Goal: Check status: Check status

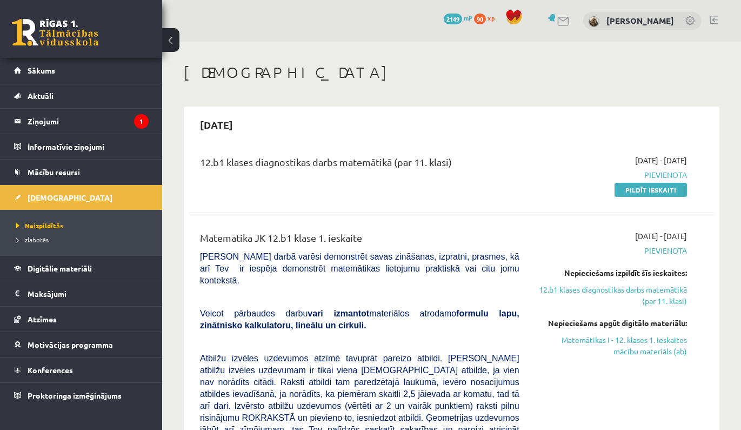
click at [99, 128] on legend "Ziņojumi 1" at bounding box center [88, 121] width 121 height 25
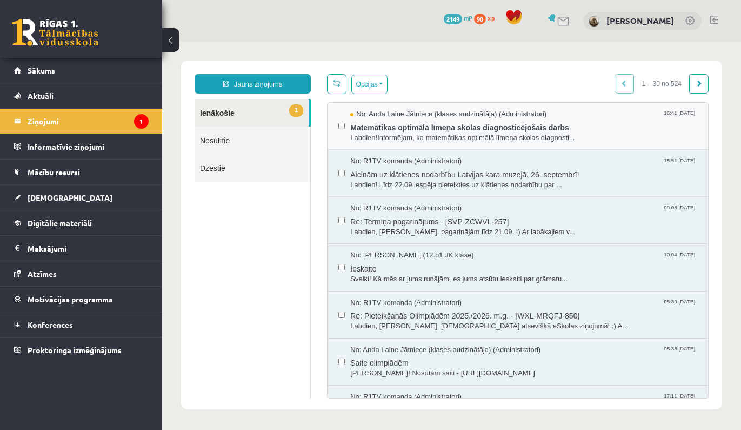
click at [619, 124] on span "Matemātikas optimālā līmeņa skolas diagnosticējošais darbs" at bounding box center [523, 127] width 347 height 14
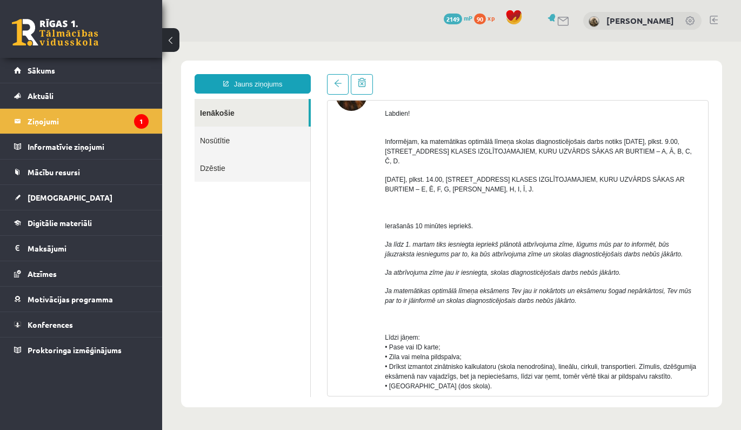
scroll to position [62, 0]
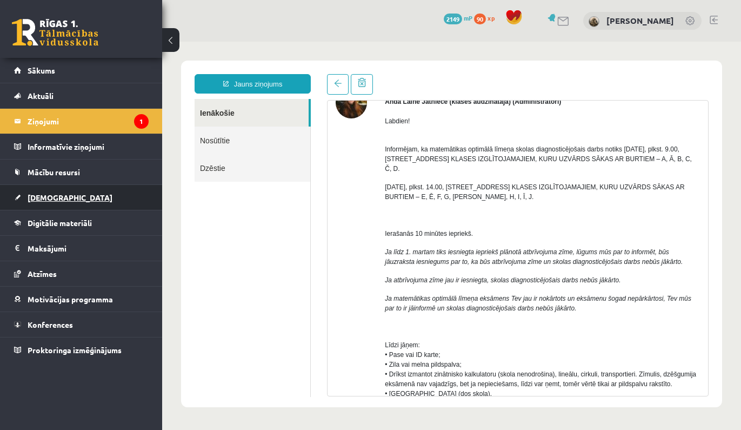
click at [107, 191] on link "[DEMOGRAPHIC_DATA]" at bounding box center [81, 197] width 135 height 25
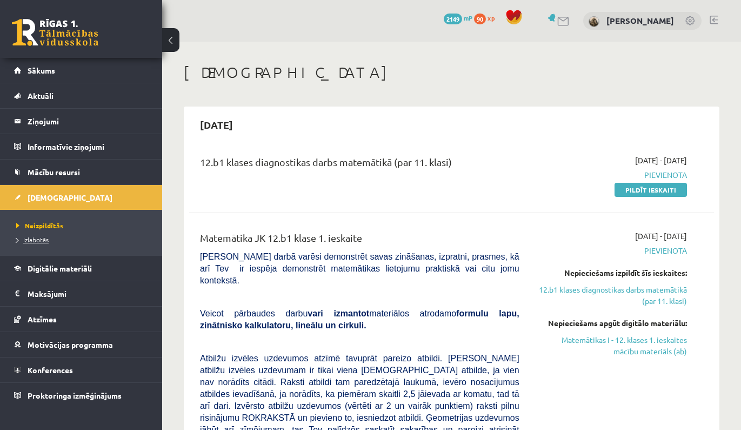
click at [35, 237] on span "Izlabotās" at bounding box center [32, 239] width 32 height 9
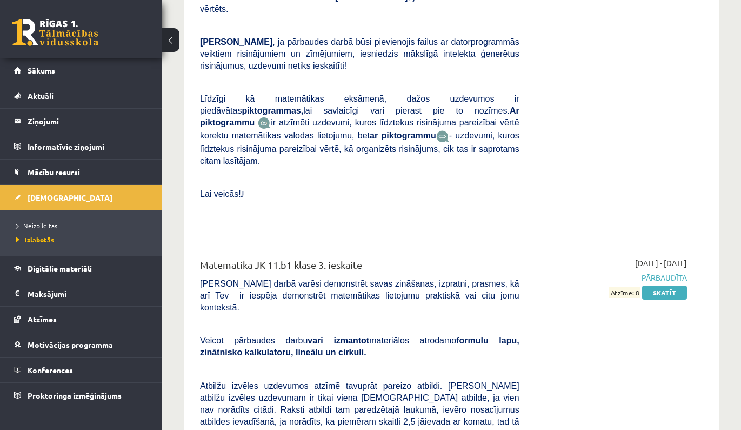
scroll to position [3744, 0]
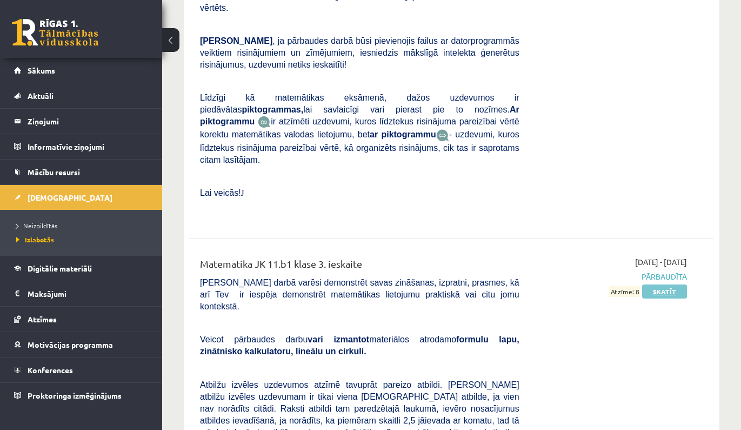
click at [663, 284] on link "Skatīt" at bounding box center [664, 291] width 45 height 14
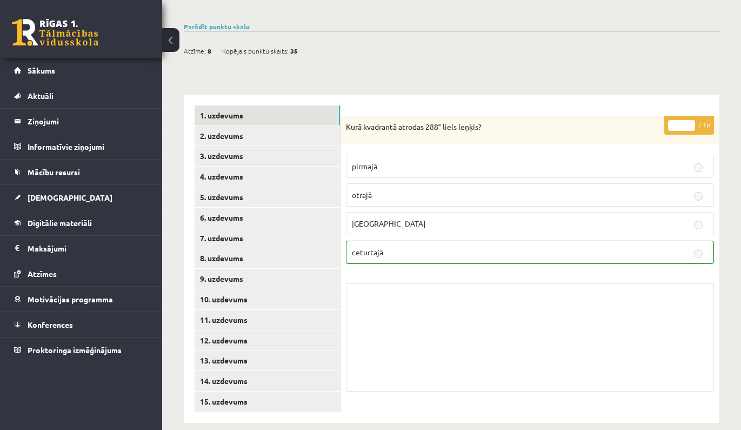
scroll to position [377, 0]
click at [256, 251] on link "8. uzdevums" at bounding box center [267, 259] width 145 height 20
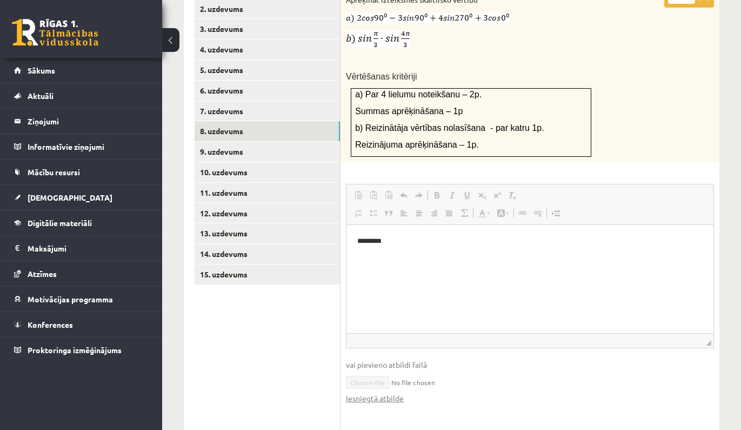
scroll to position [511, 0]
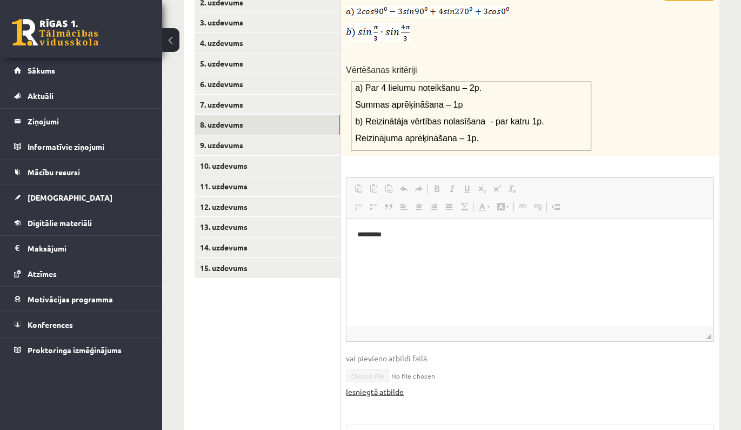
click at [380, 386] on link "Iesniegtā atbilde" at bounding box center [375, 391] width 58 height 11
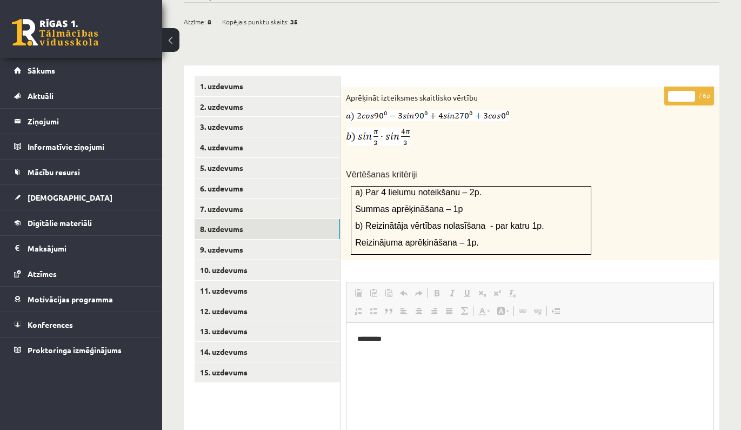
scroll to position [406, 0]
click at [300, 242] on link "9. uzdevums" at bounding box center [267, 250] width 145 height 20
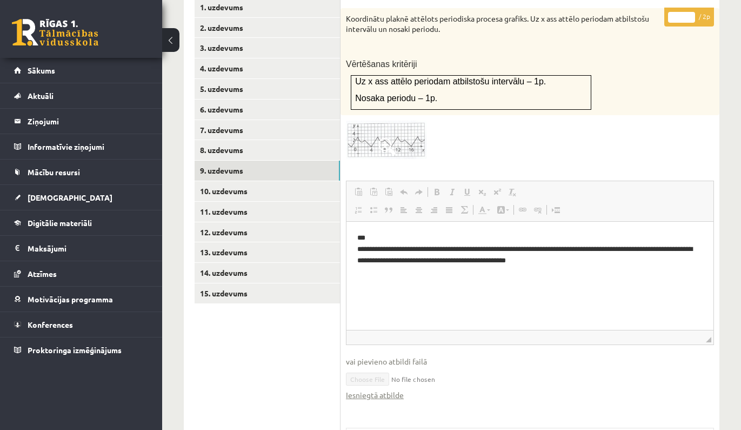
scroll to position [486, 0]
click at [383, 138] on span at bounding box center [387, 146] width 17 height 17
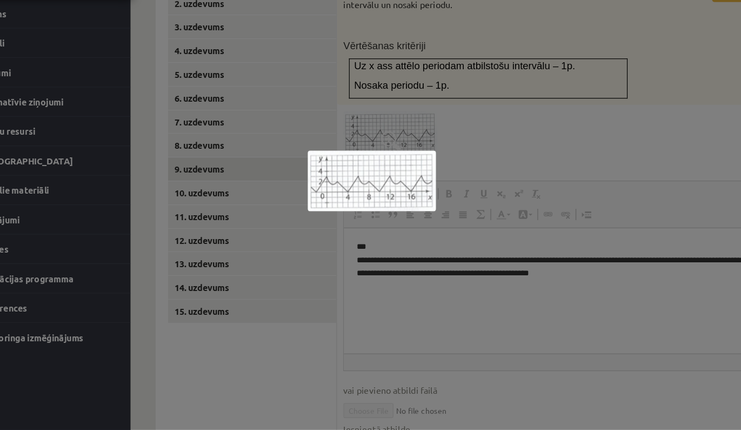
scroll to position [473, 0]
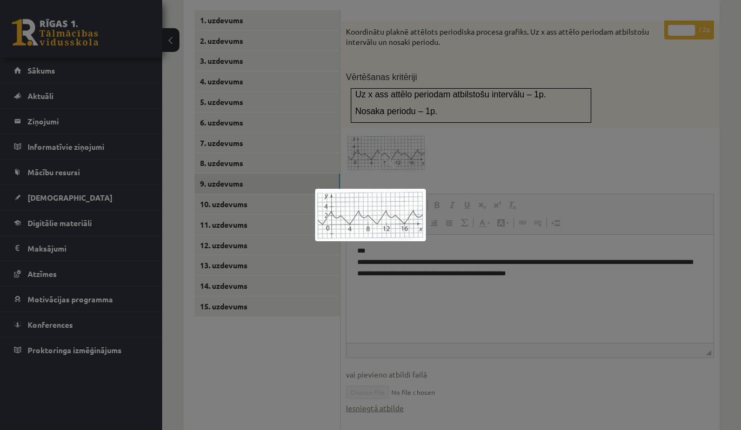
click at [594, 164] on div at bounding box center [370, 215] width 741 height 430
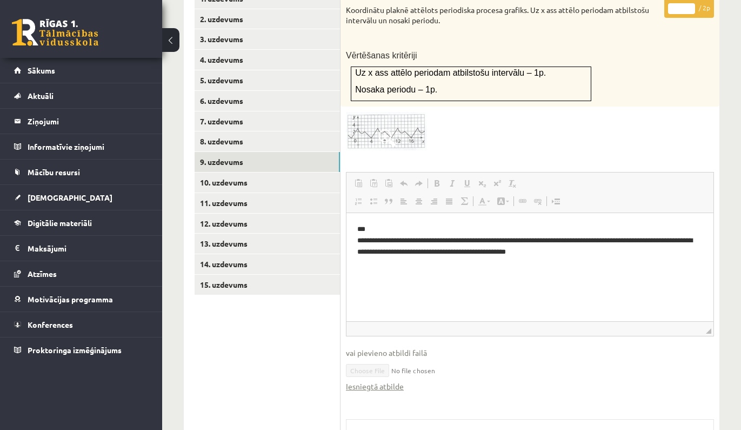
scroll to position [495, 0]
click at [395, 380] on link "Iesniegtā atbilde" at bounding box center [375, 385] width 58 height 11
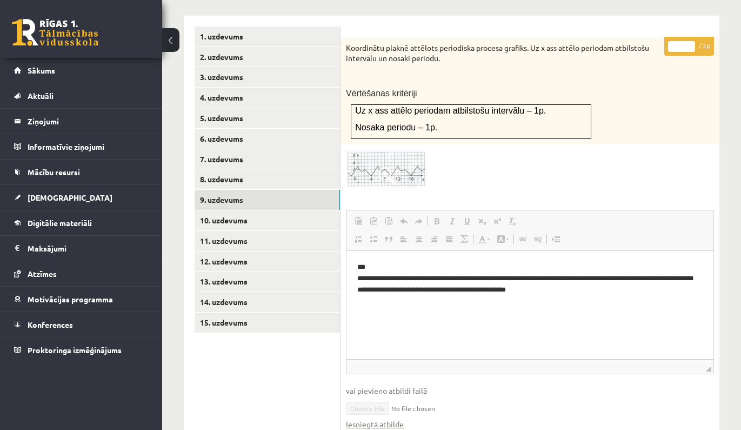
scroll to position [437, 0]
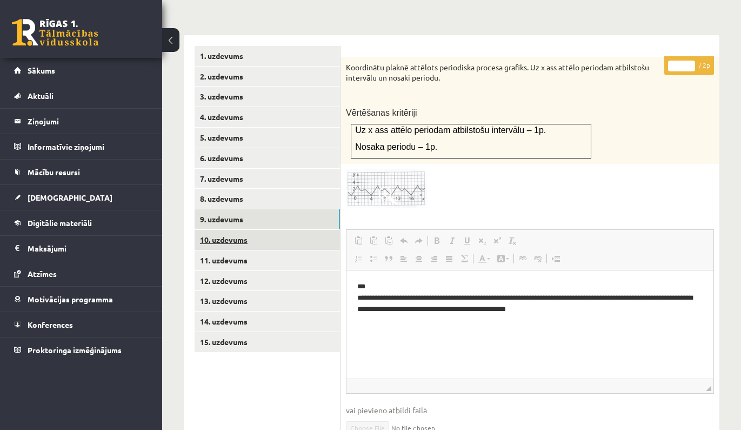
click at [315, 230] on link "10. uzdevums" at bounding box center [267, 240] width 145 height 20
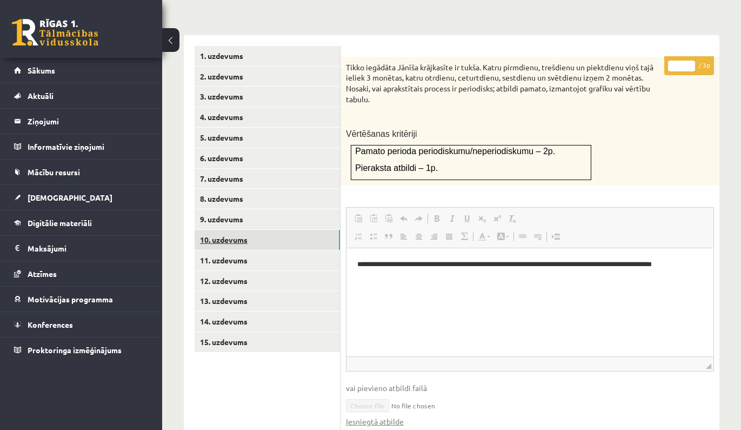
scroll to position [0, 0]
click at [378, 416] on link "Iesniegtā atbilde" at bounding box center [375, 421] width 58 height 11
click at [297, 250] on link "11. uzdevums" at bounding box center [267, 260] width 145 height 20
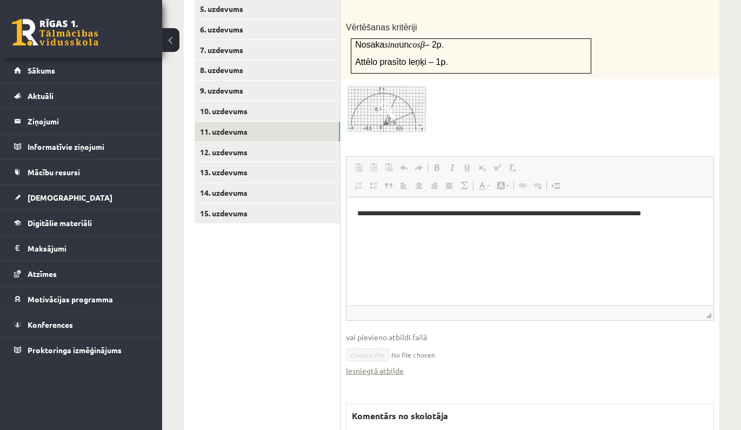
scroll to position [623, 0]
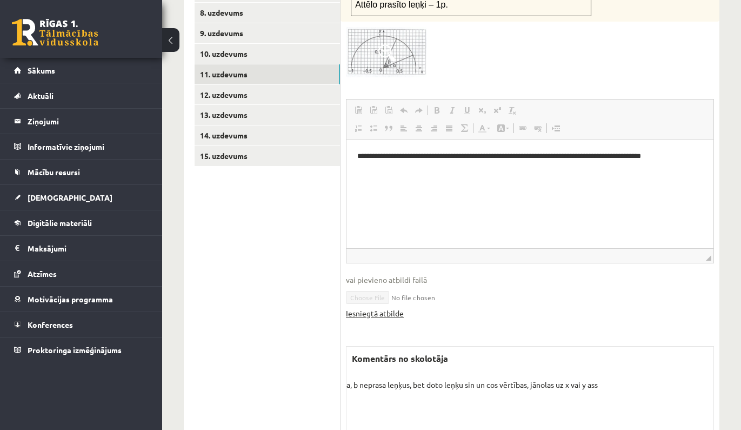
click at [384, 308] on link "Iesniegtā atbilde" at bounding box center [375, 313] width 58 height 11
click at [307, 85] on link "12. uzdevums" at bounding box center [267, 95] width 145 height 20
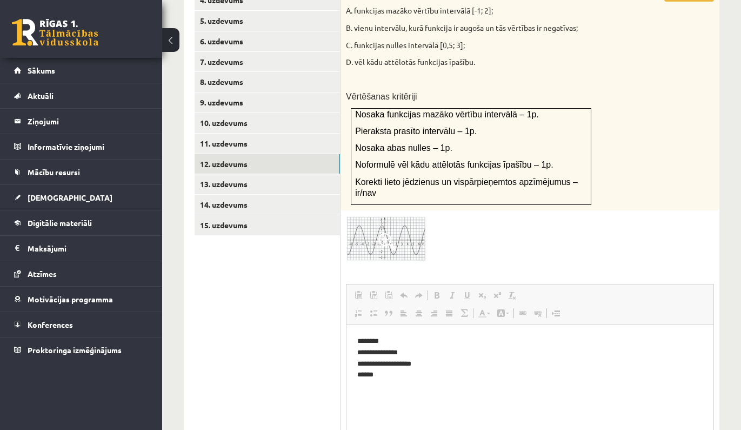
scroll to position [543, 0]
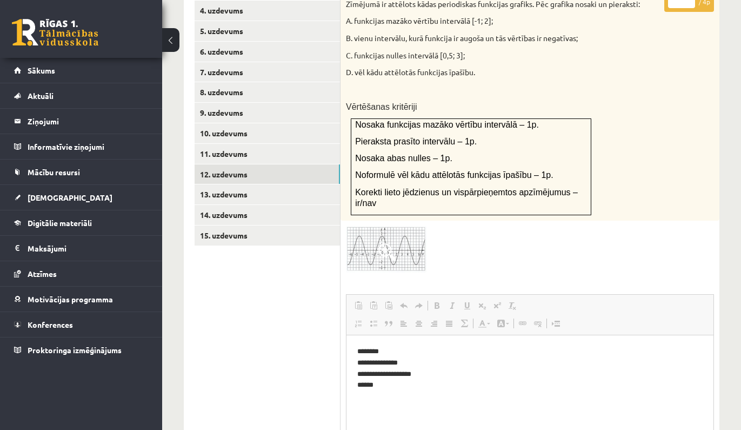
click at [406, 226] on img at bounding box center [386, 249] width 81 height 47
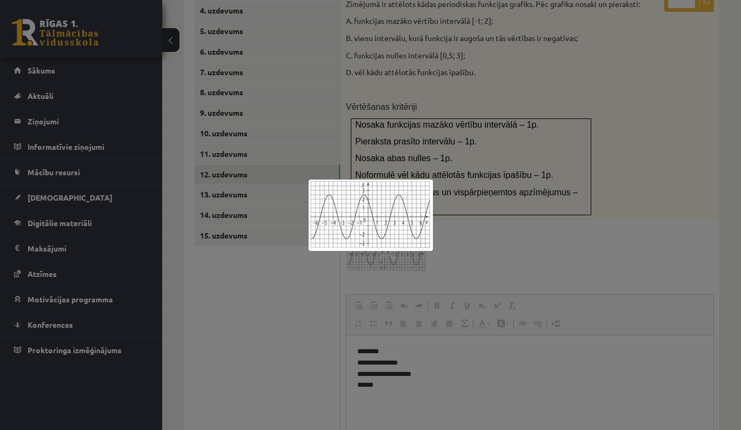
click at [506, 152] on div at bounding box center [370, 215] width 741 height 430
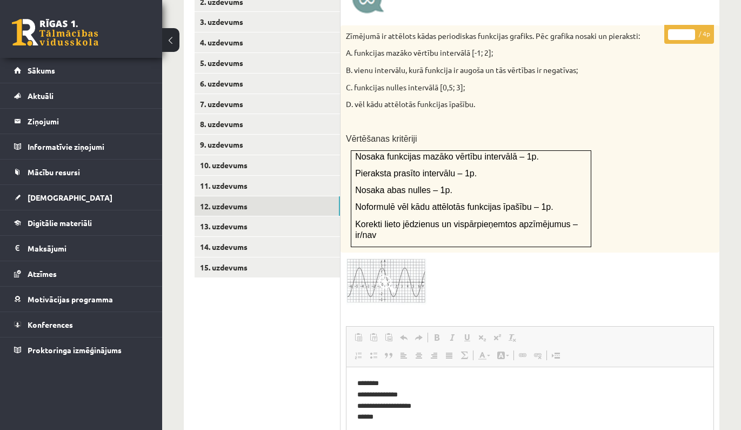
scroll to position [508, 0]
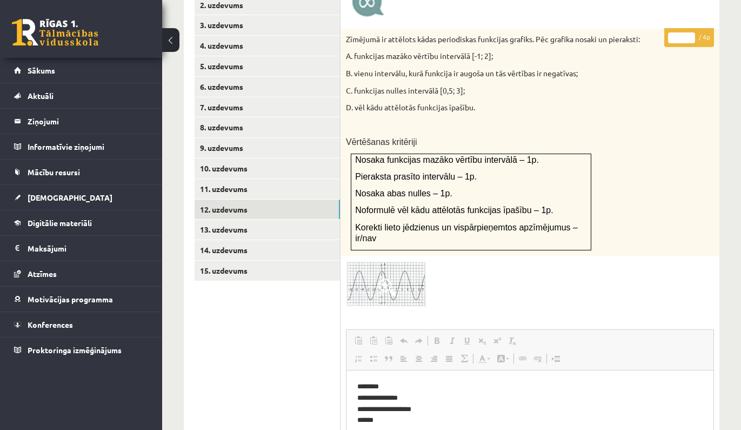
click at [394, 278] on span at bounding box center [387, 286] width 17 height 17
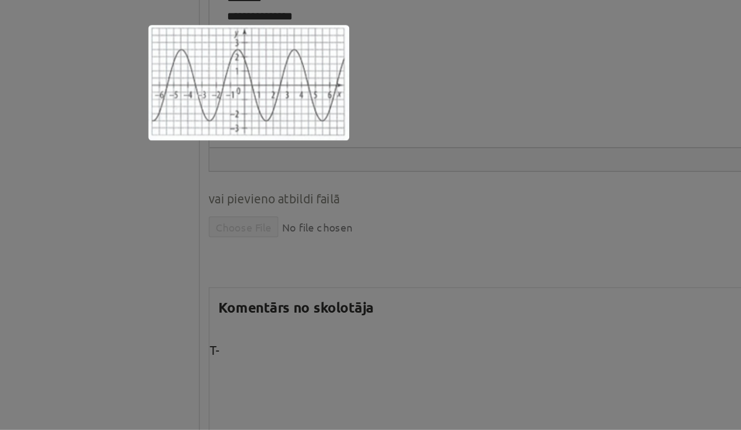
scroll to position [776, 0]
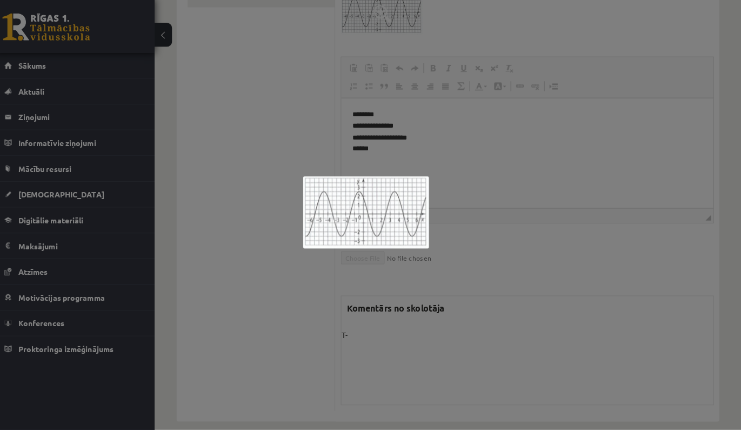
click at [473, 99] on div at bounding box center [370, 215] width 741 height 430
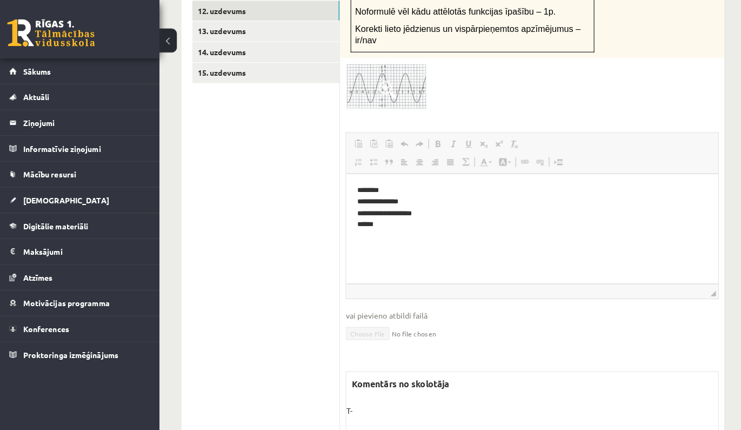
scroll to position [554, 0]
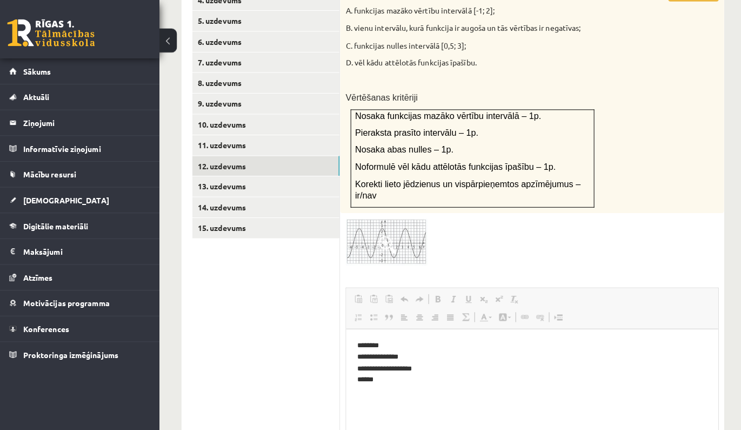
click at [379, 233] on span at bounding box center [387, 241] width 17 height 17
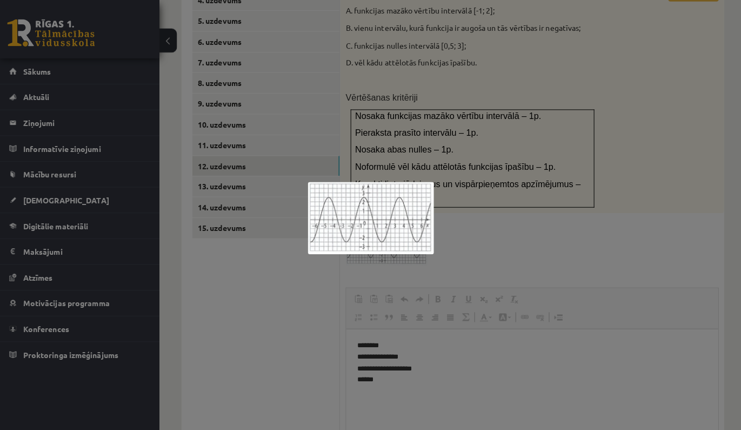
click at [500, 186] on div at bounding box center [370, 215] width 741 height 430
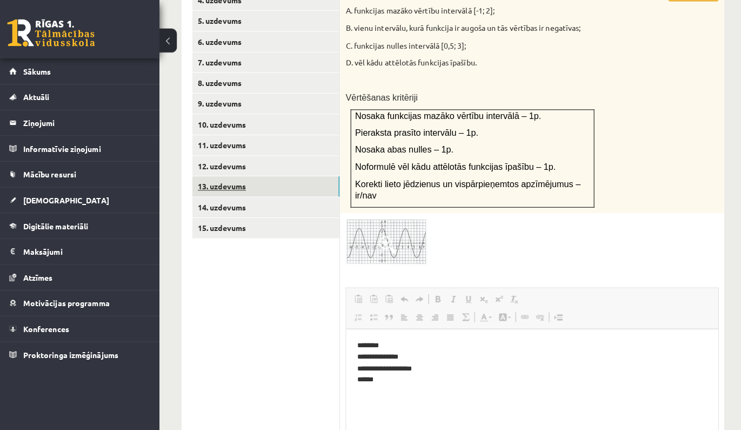
click at [306, 174] on link "13. uzdevums" at bounding box center [267, 184] width 145 height 20
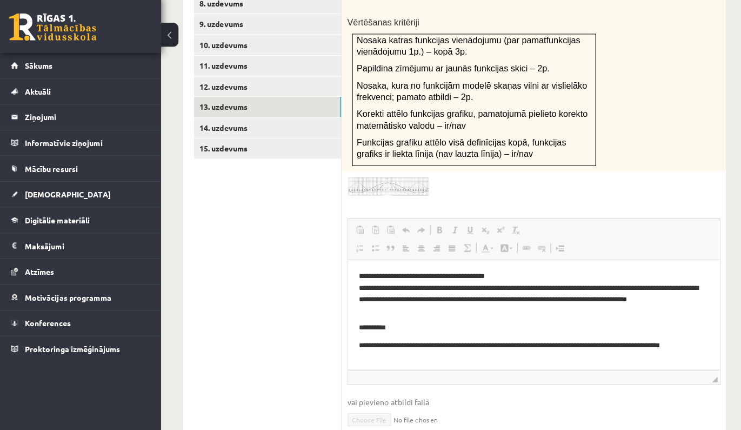
scroll to position [629, 0]
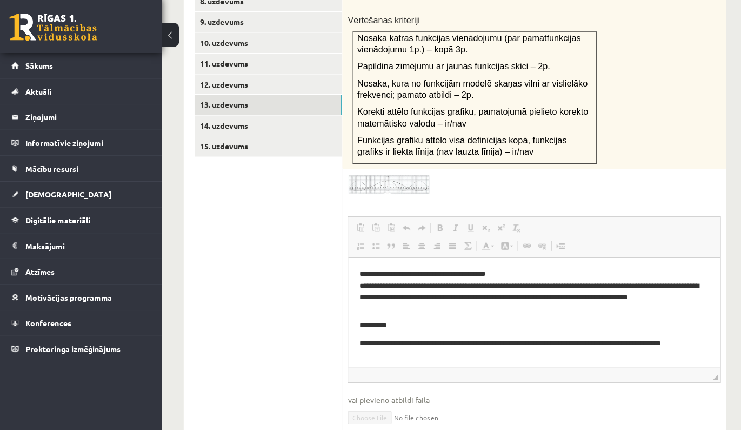
click at [379, 428] on link "Iesniegtā atbilde" at bounding box center [375, 433] width 58 height 11
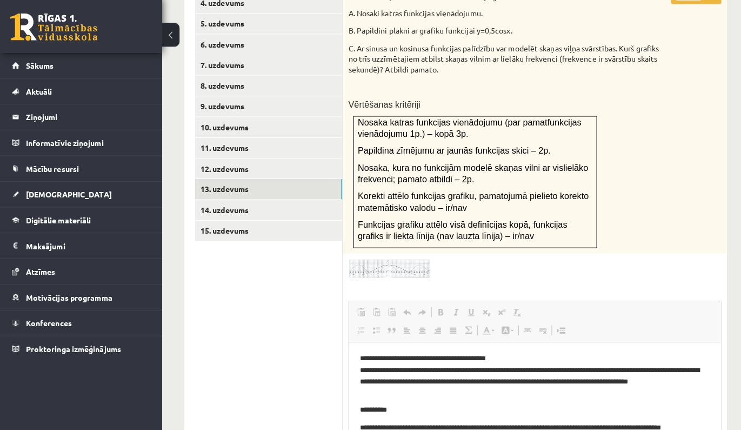
scroll to position [548, 0]
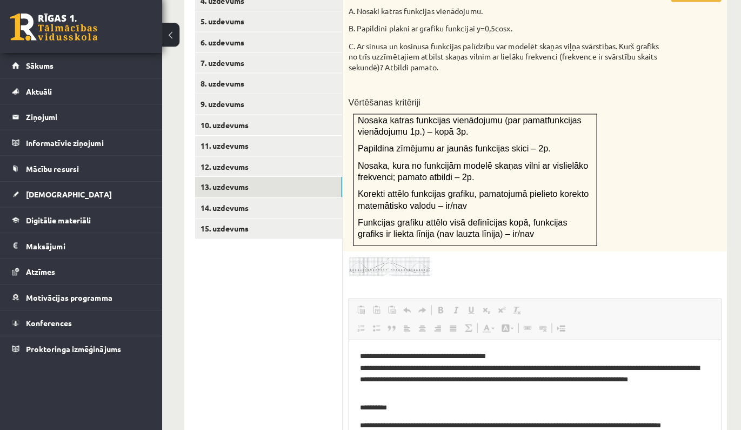
click at [403, 259] on img at bounding box center [386, 268] width 81 height 19
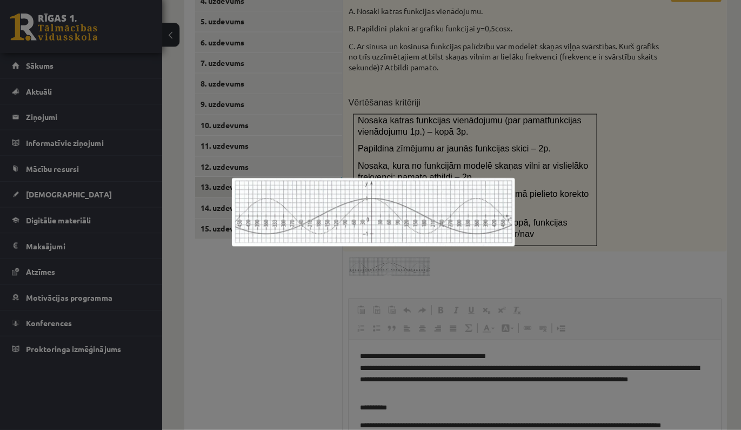
click at [502, 197] on img at bounding box center [371, 215] width 280 height 68
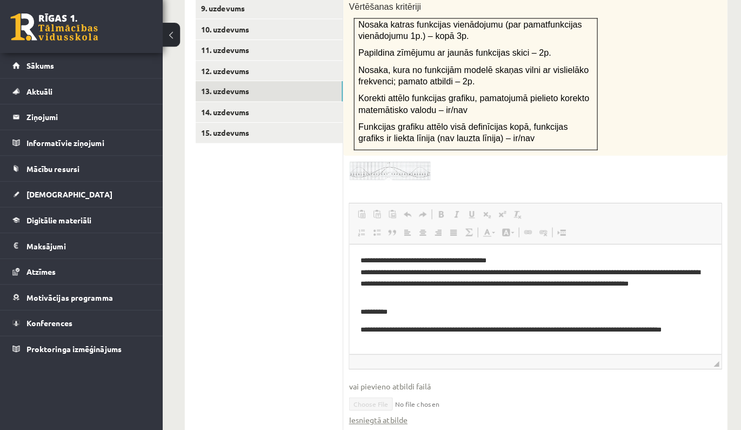
scroll to position [645, 0]
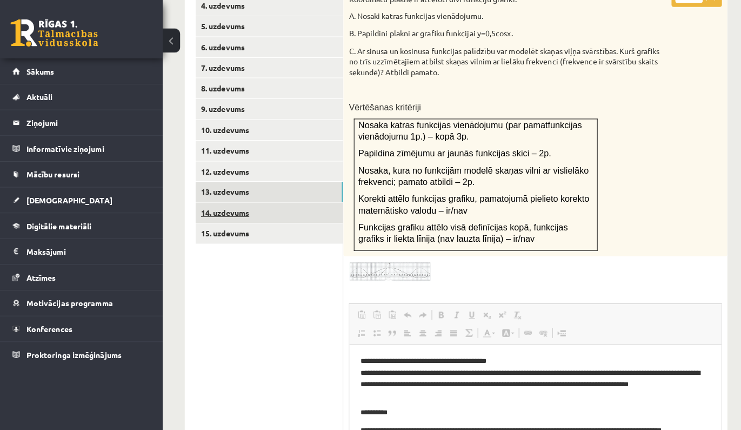
click at [315, 200] on link "14. uzdevums" at bounding box center [267, 210] width 145 height 20
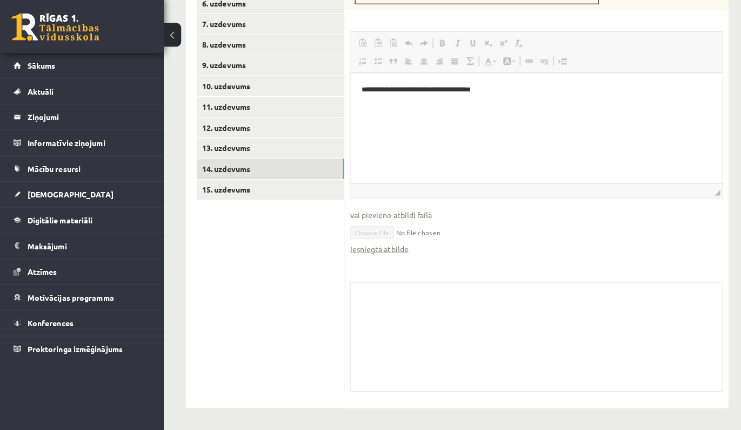
scroll to position [586, 0]
click at [268, 183] on link "15. uzdevums" at bounding box center [267, 193] width 145 height 20
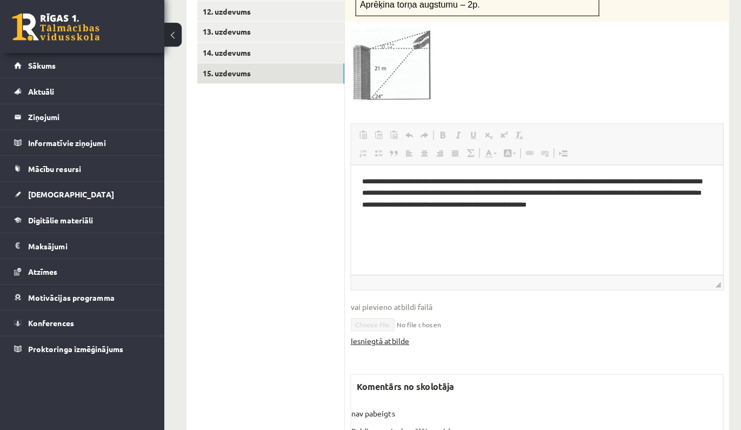
scroll to position [706, 0]
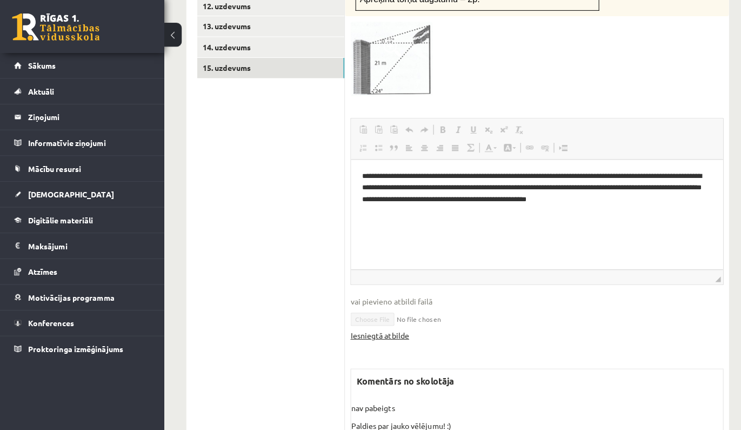
click at [384, 331] on link "Iesniegtā atbilde" at bounding box center [375, 336] width 58 height 11
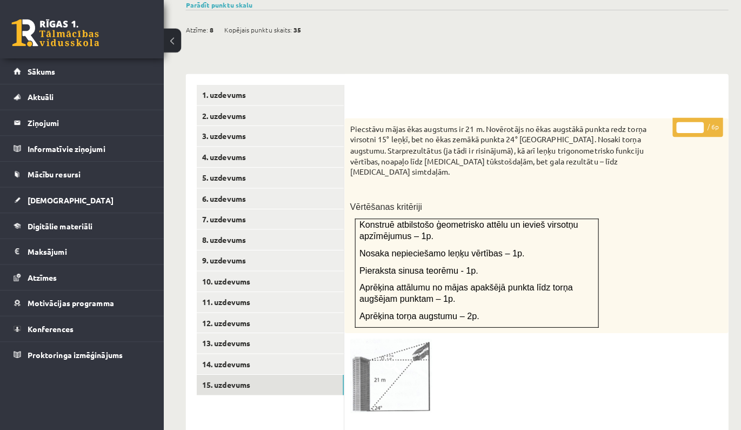
scroll to position [395, 0]
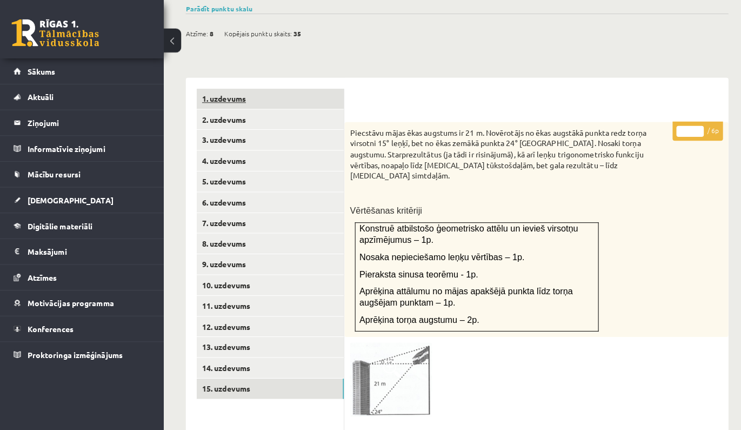
click at [324, 92] on link "1. uzdevums" at bounding box center [267, 98] width 145 height 20
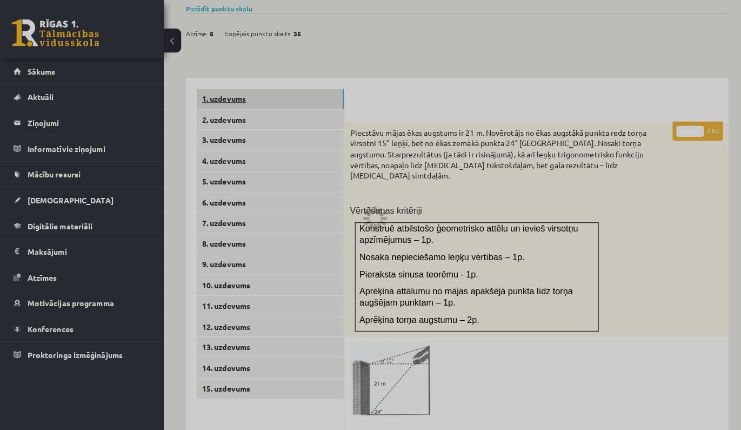
scroll to position [377, 0]
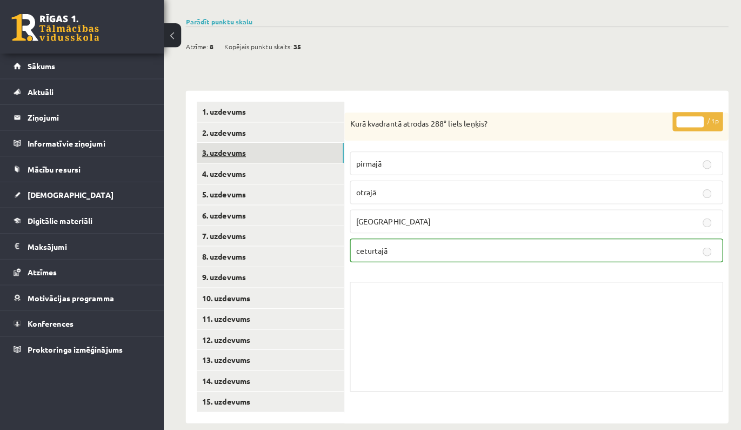
click at [309, 146] on link "3. uzdevums" at bounding box center [267, 156] width 145 height 20
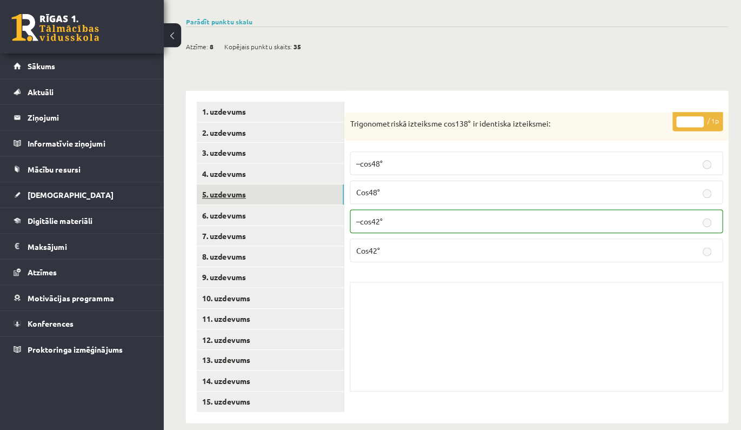
click at [296, 188] on link "5. uzdevums" at bounding box center [267, 197] width 145 height 20
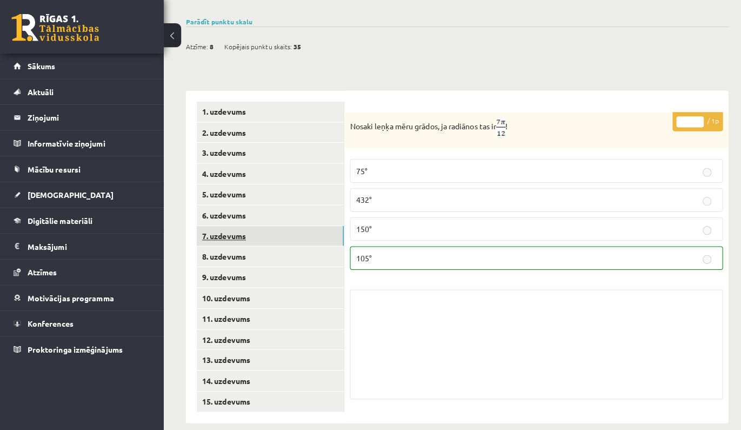
click at [286, 228] on link "7. uzdevums" at bounding box center [267, 238] width 145 height 20
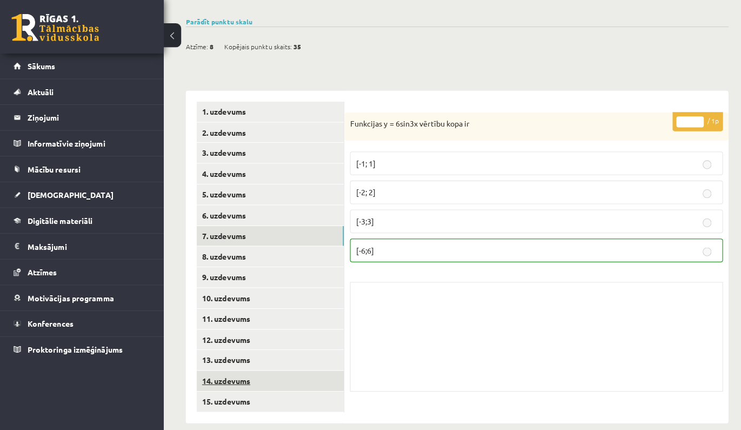
click at [297, 371] on link "14. uzdevums" at bounding box center [267, 381] width 145 height 20
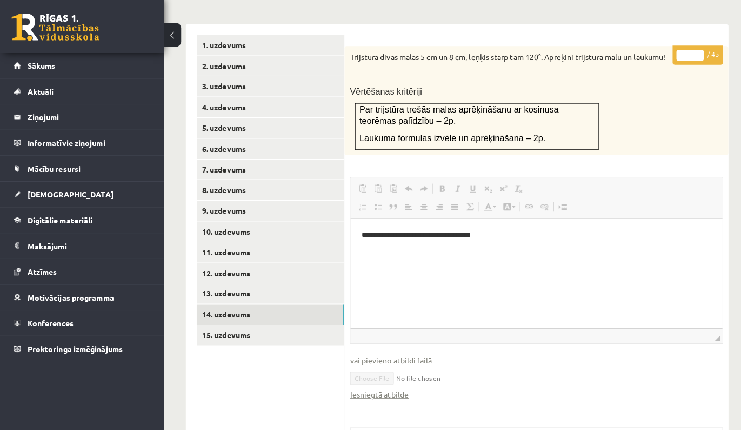
scroll to position [443, 0]
click at [368, 389] on link "Iesniegtā atbilde" at bounding box center [375, 393] width 58 height 11
click at [132, 188] on link "[DEMOGRAPHIC_DATA]" at bounding box center [81, 197] width 135 height 25
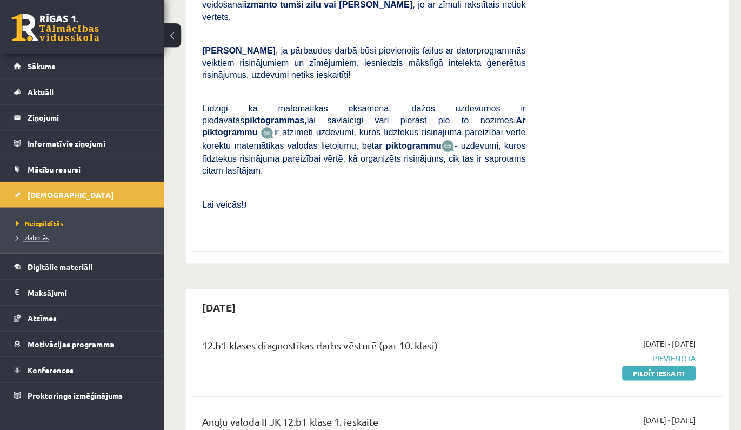
click at [35, 236] on span "Izlabotās" at bounding box center [32, 239] width 32 height 9
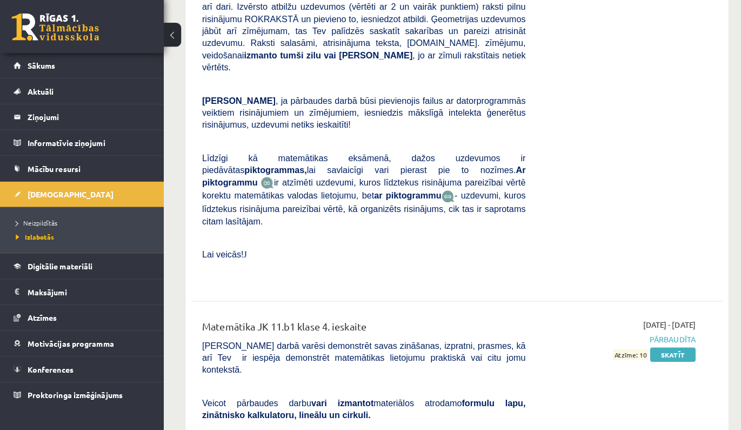
scroll to position [4165, 0]
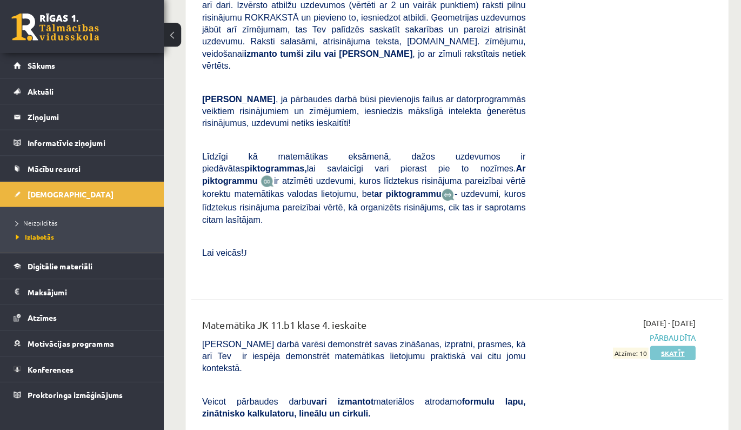
click at [651, 347] on link "Skatīt" at bounding box center [664, 354] width 45 height 14
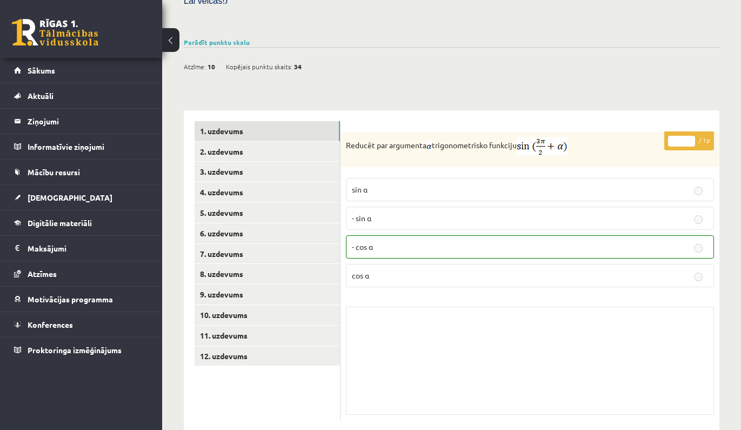
scroll to position [369, 0]
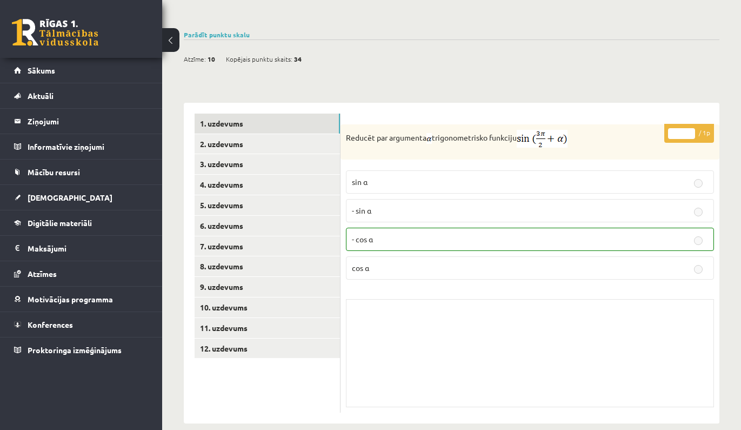
click at [242, 39] on div "Atzīme: 10 Kopējais punktu skaits: 34" at bounding box center [452, 53] width 536 height 28
click at [242, 30] on link "Parādīt punktu skalu" at bounding box center [217, 34] width 66 height 9
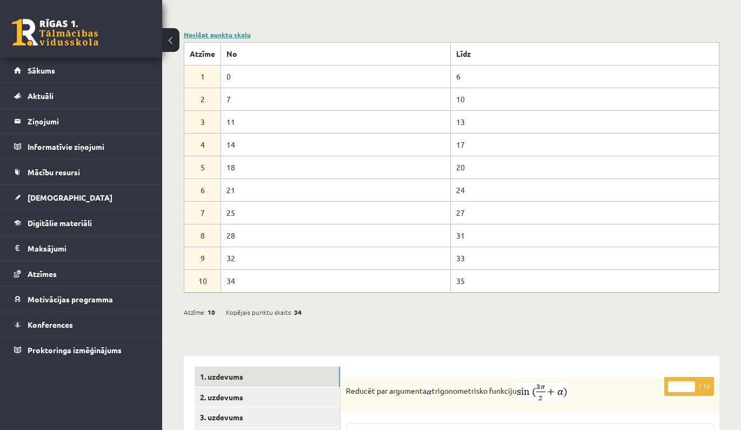
click at [243, 30] on link "Noslēpt punktu skalu" at bounding box center [217, 34] width 67 height 9
